Goal: Task Accomplishment & Management: Use online tool/utility

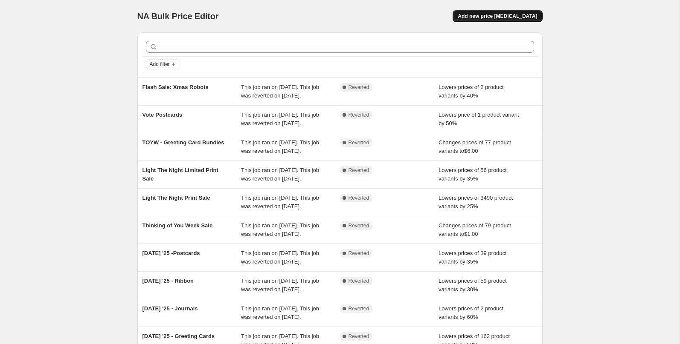
click at [512, 17] on span "Add new price [MEDICAL_DATA]" at bounding box center [496, 16] width 79 height 7
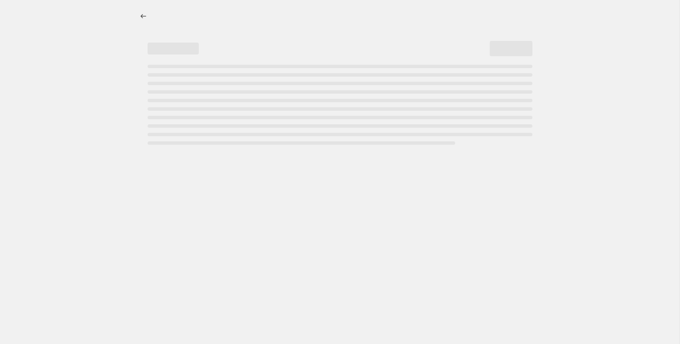
select select "percentage"
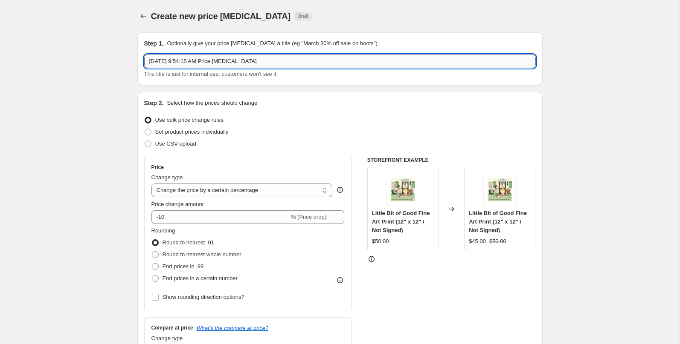
click at [177, 64] on input "[DATE] 9:54:15 AM Price [MEDICAL_DATA]" at bounding box center [339, 62] width 391 height 14
type input "Mini Kit Sale"
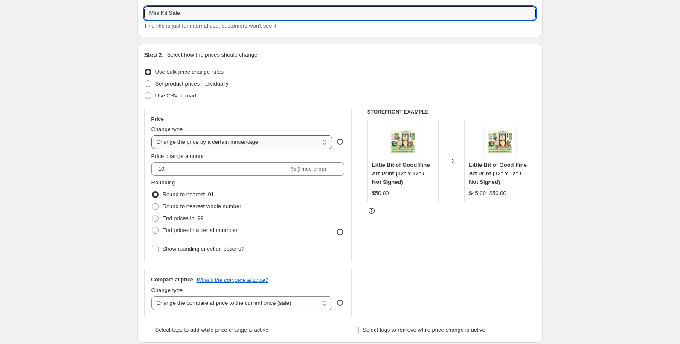
scroll to position [85, 0]
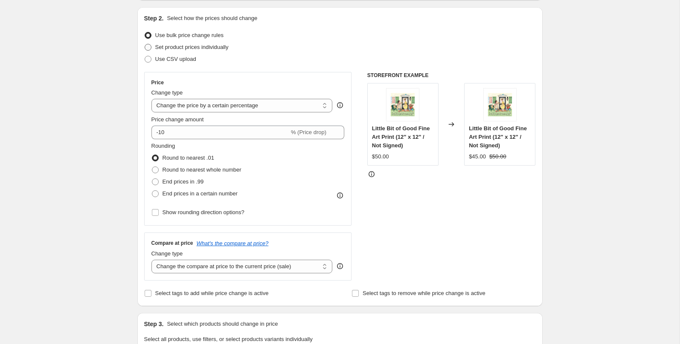
click at [214, 46] on span "Set product prices individually" at bounding box center [191, 47] width 73 height 6
click at [145, 44] on input "Set product prices individually" at bounding box center [145, 44] width 0 height 0
radio input "true"
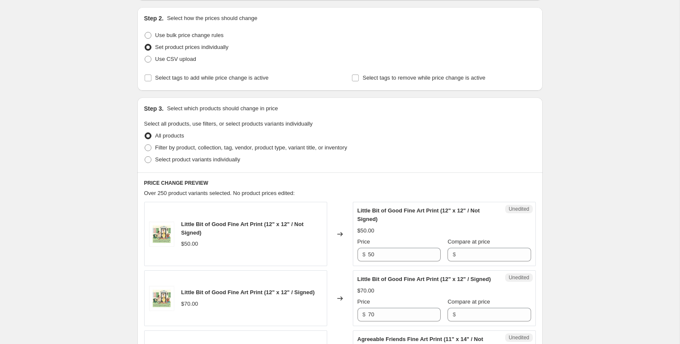
drag, startPoint x: 226, startPoint y: 144, endPoint x: 252, endPoint y: 159, distance: 30.5
click at [226, 145] on span "Filter by product, collection, tag, vendor, product type, variant title, or inv…" at bounding box center [251, 148] width 192 height 6
click at [145, 145] on input "Filter by product, collection, tag, vendor, product type, variant title, or inv…" at bounding box center [145, 145] width 0 height 0
radio input "true"
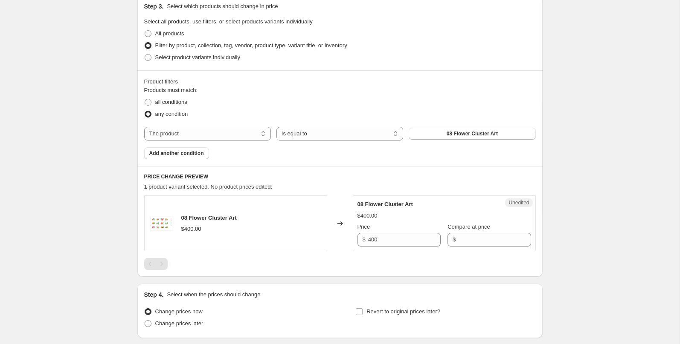
scroll to position [199, 0]
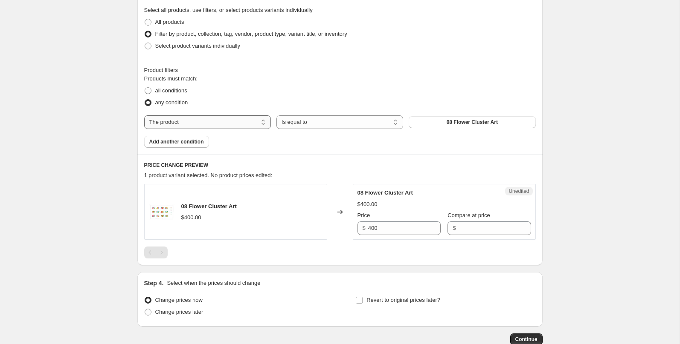
click at [234, 125] on select "The product The product's collection The product's tag The product's vendor The…" at bounding box center [207, 123] width 127 height 14
click at [472, 125] on span "08 Flower Cluster Art" at bounding box center [471, 122] width 51 height 7
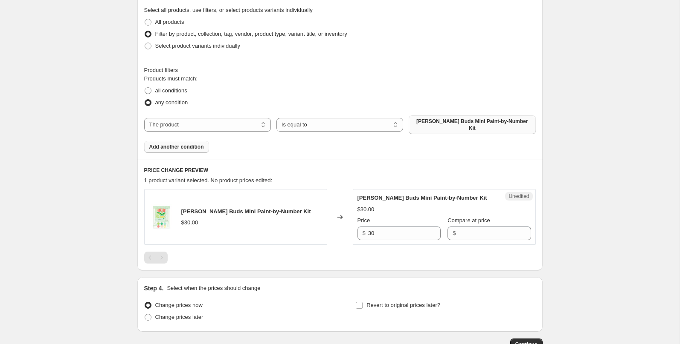
click at [189, 144] on span "Add another condition" at bounding box center [176, 147] width 55 height 7
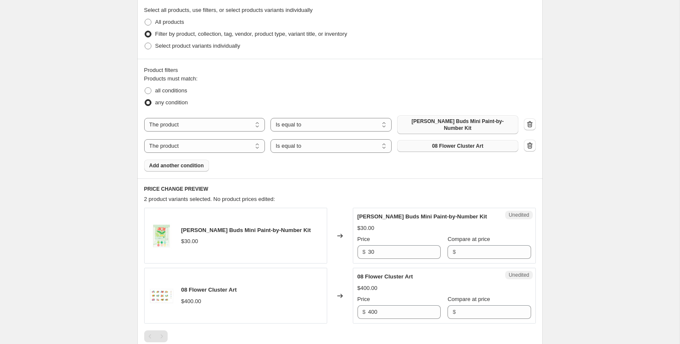
click at [454, 145] on button "08 Flower Cluster Art" at bounding box center [457, 146] width 121 height 12
click at [191, 162] on span "Add another condition" at bounding box center [176, 165] width 55 height 7
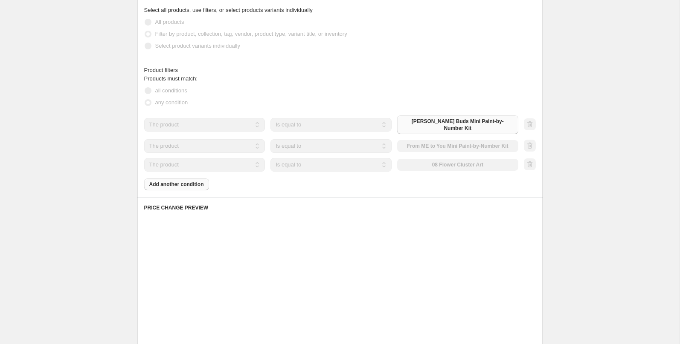
scroll to position [197, 0]
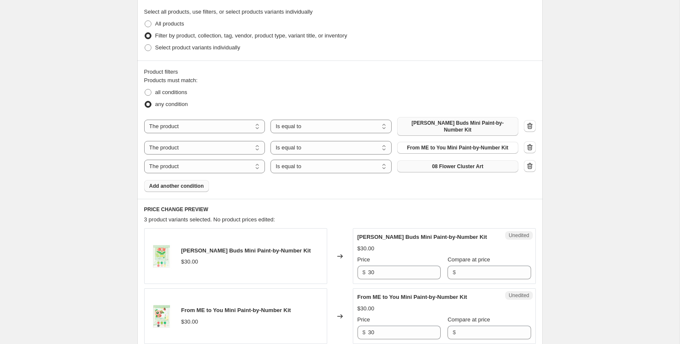
click at [437, 166] on button "08 Flower Cluster Art" at bounding box center [457, 167] width 121 height 12
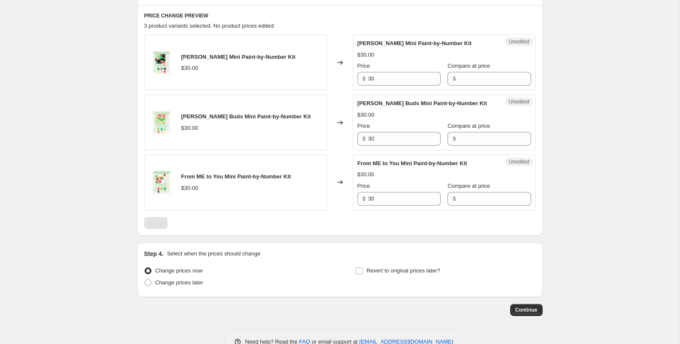
scroll to position [397, 0]
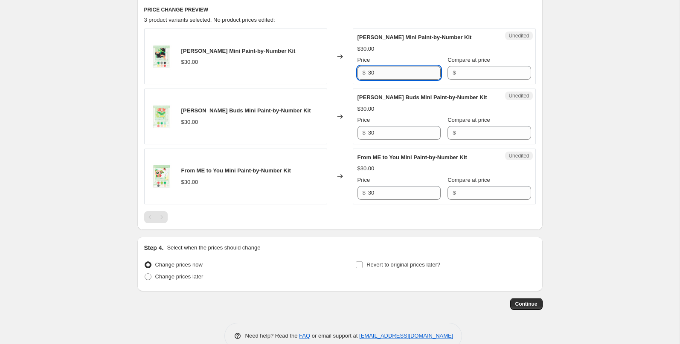
click at [402, 66] on input "30" at bounding box center [404, 73] width 72 height 14
drag, startPoint x: 475, startPoint y: 70, endPoint x: 480, endPoint y: 102, distance: 32.7
click at [475, 70] on input "Compare at price" at bounding box center [494, 73] width 72 height 14
paste input "30"
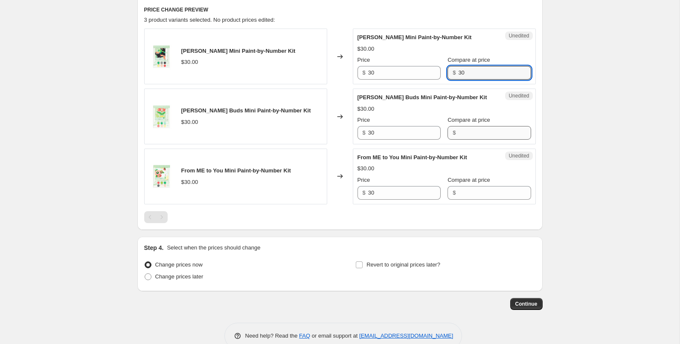
type input "30"
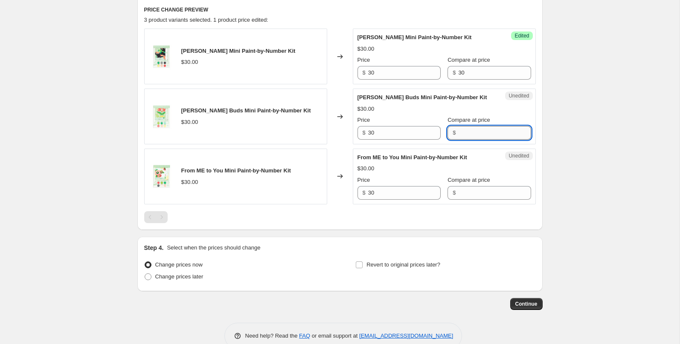
click at [470, 129] on input "Compare at price" at bounding box center [494, 133] width 72 height 14
paste input "30"
type input "30"
click at [469, 187] on input "Compare at price" at bounding box center [494, 193] width 72 height 14
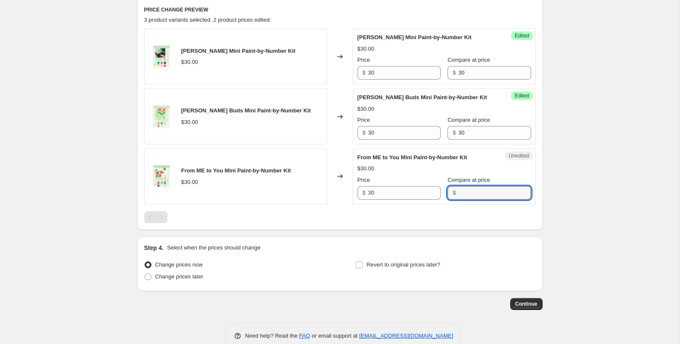
paste input "30"
type input "30"
click at [383, 69] on input "30" at bounding box center [404, 73] width 72 height 14
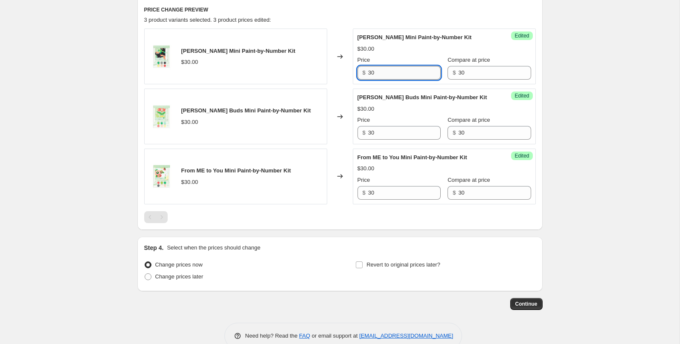
click at [383, 69] on input "30" at bounding box center [404, 73] width 72 height 14
click at [380, 71] on input "19.99" at bounding box center [404, 73] width 72 height 14
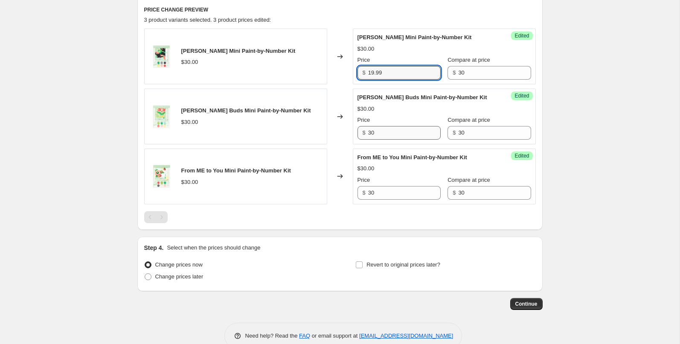
type input "19.99"
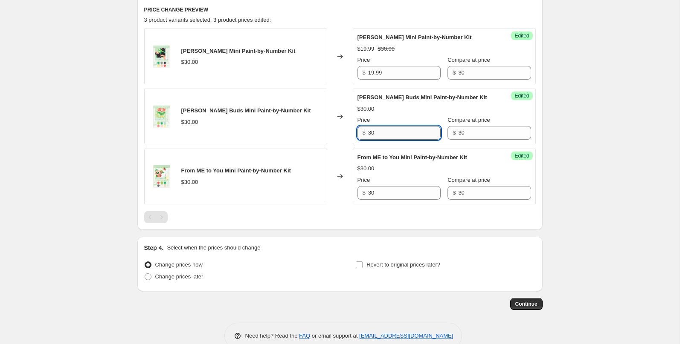
click at [385, 131] on input "30" at bounding box center [404, 133] width 72 height 14
paste input "19.99"
type input "19.99"
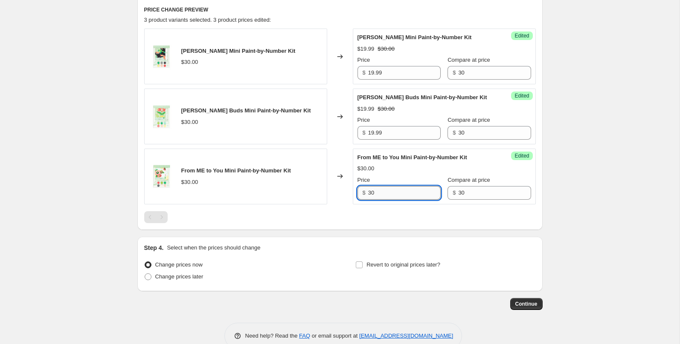
click at [384, 189] on input "30" at bounding box center [404, 193] width 72 height 14
paste input "19.99"
drag, startPoint x: 388, startPoint y: 187, endPoint x: 368, endPoint y: 188, distance: 20.1
click at [368, 188] on div "$ 19.99" at bounding box center [398, 193] width 83 height 14
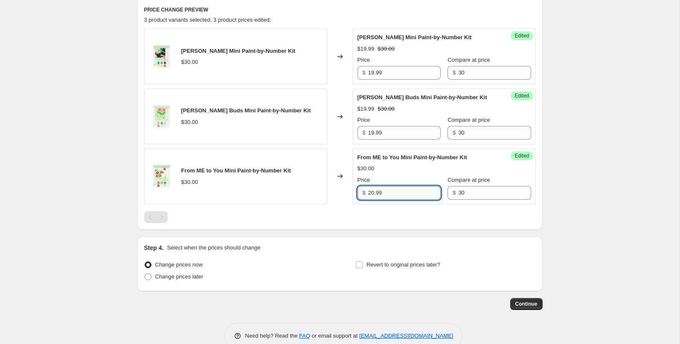
click at [380, 188] on input "20.99" at bounding box center [404, 193] width 72 height 14
type input "20.99"
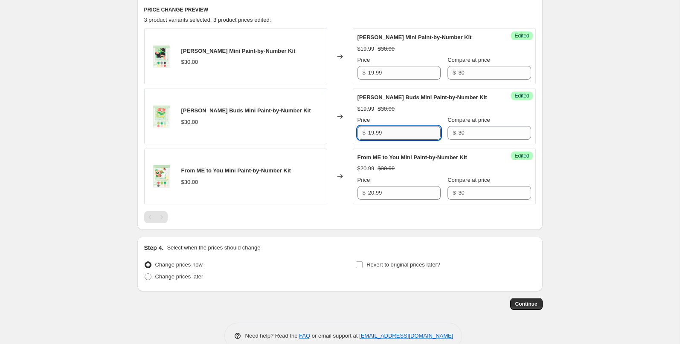
click at [374, 129] on input "19.99" at bounding box center [404, 133] width 72 height 14
paste input "20"
type input "20.99"
click at [378, 67] on input "19.99" at bounding box center [404, 73] width 72 height 14
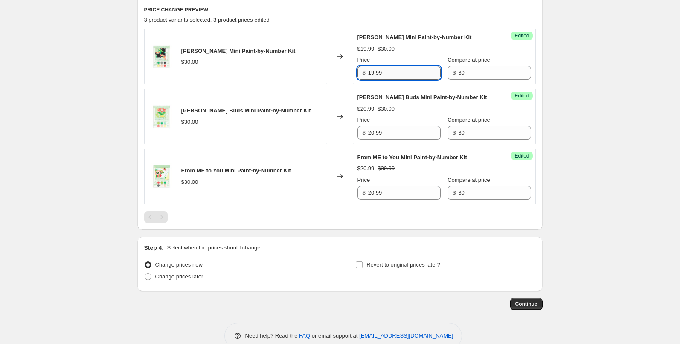
click at [378, 67] on input "19.99" at bounding box center [404, 73] width 72 height 14
paste input "20"
type input "20.99"
click at [203, 274] on span "Change prices later" at bounding box center [179, 277] width 48 height 6
click at [145, 274] on input "Change prices later" at bounding box center [145, 274] width 0 height 0
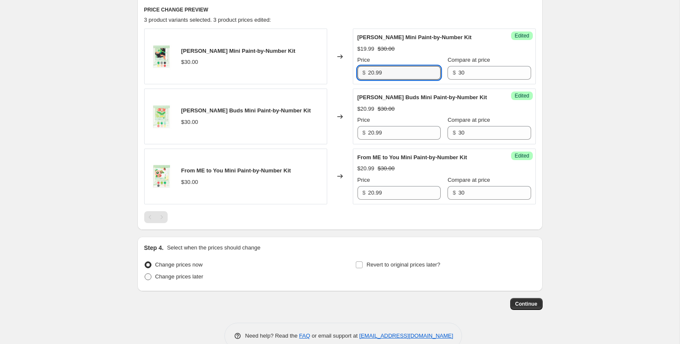
radio input "true"
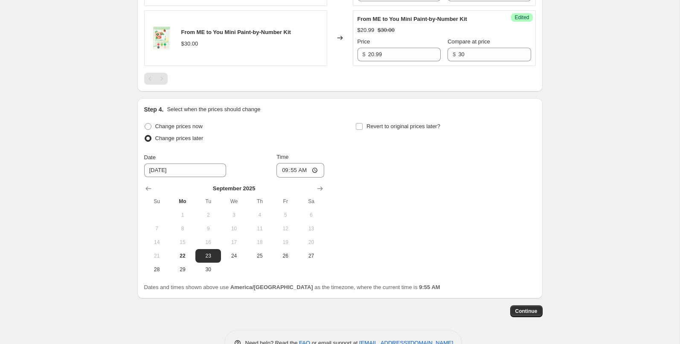
scroll to position [551, 0]
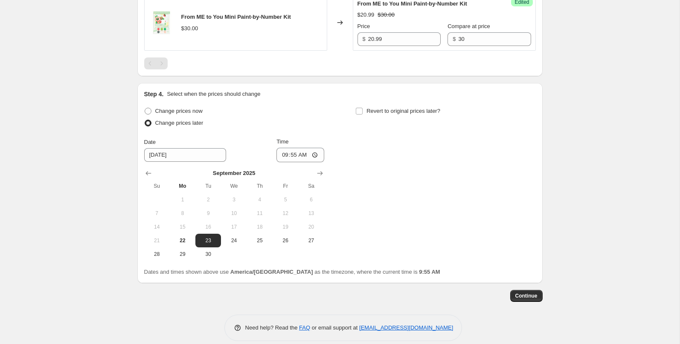
drag, startPoint x: 209, startPoint y: 240, endPoint x: 228, endPoint y: 201, distance: 42.7
click at [209, 240] on button "23" at bounding box center [208, 241] width 26 height 14
click at [283, 153] on input "09:55" at bounding box center [300, 155] width 48 height 14
type input "00:00"
click at [375, 108] on span "Revert to original prices later?" at bounding box center [403, 111] width 74 height 6
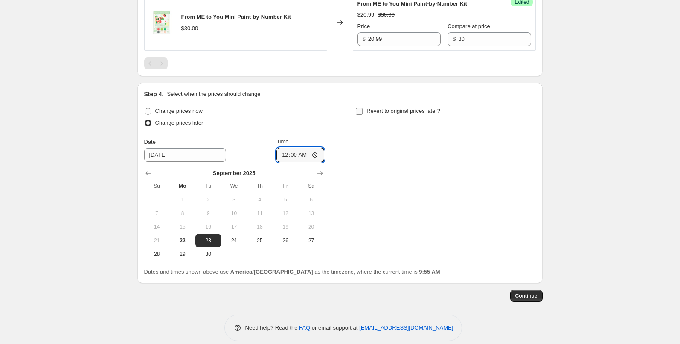
click at [362, 108] on input "Revert to original prices later?" at bounding box center [359, 111] width 7 height 7
checkbox input "true"
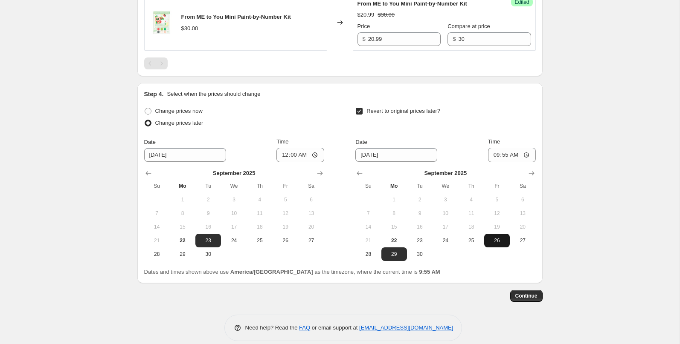
click at [490, 237] on span "26" at bounding box center [496, 240] width 19 height 7
type input "[DATE]"
click at [494, 151] on input "09:55" at bounding box center [512, 155] width 48 height 14
type input "00:00"
click at [524, 237] on span "27" at bounding box center [522, 240] width 19 height 7
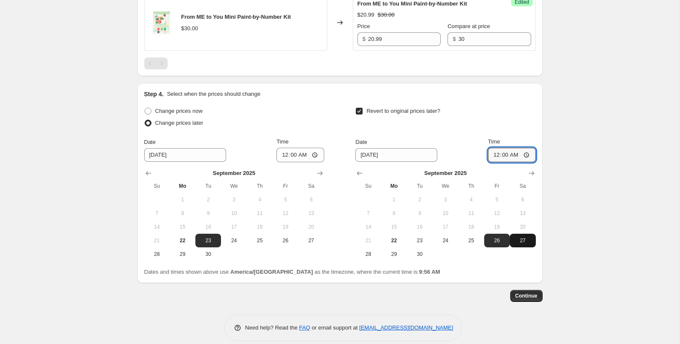
type input "[DATE]"
click at [526, 293] on span "Continue" at bounding box center [526, 296] width 22 height 7
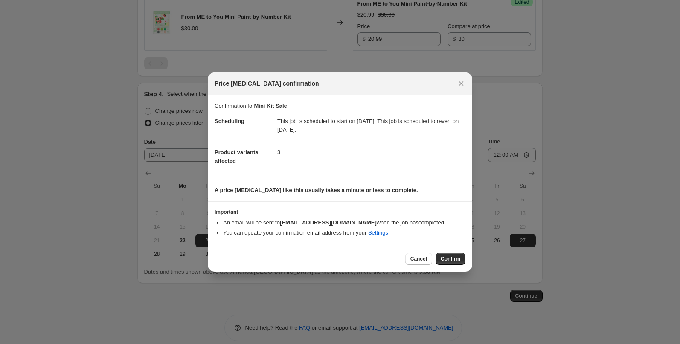
click at [453, 258] on span "Confirm" at bounding box center [450, 259] width 20 height 7
